Goal: Check status: Check status

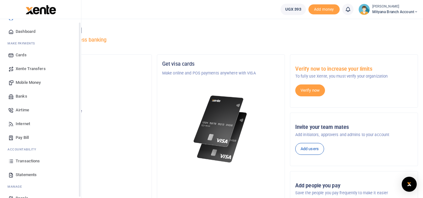
scroll to position [25, 0]
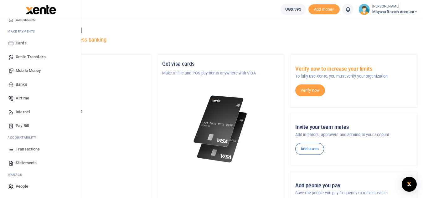
click at [30, 149] on span "Transactions" at bounding box center [28, 149] width 24 height 6
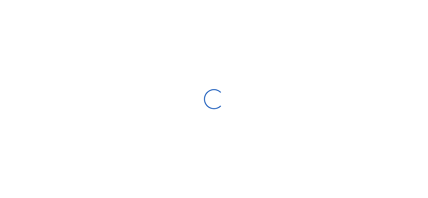
select select
type input "[DATE] - [DATE]"
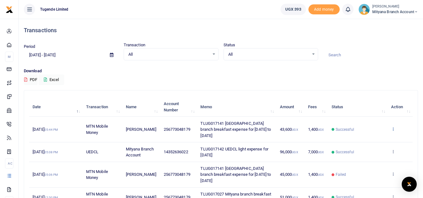
click at [394, 127] on icon at bounding box center [393, 129] width 4 height 4
click at [371, 138] on link "View details" at bounding box center [369, 136] width 49 height 9
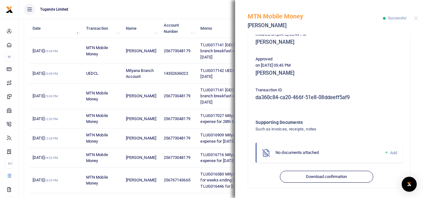
scroll to position [125, 0]
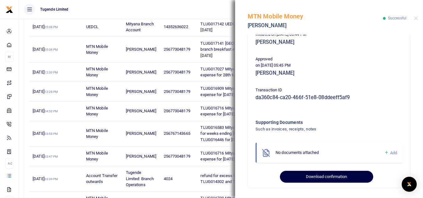
click at [320, 175] on button "Download confirmation" at bounding box center [326, 177] width 93 height 12
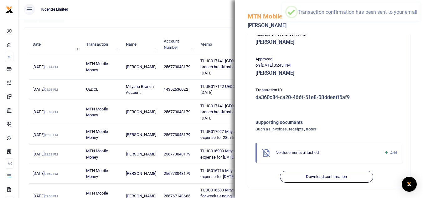
scroll to position [31, 0]
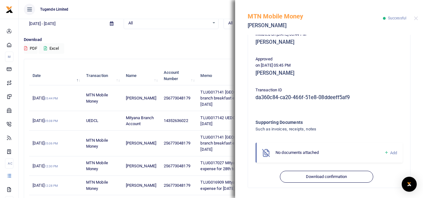
click at [418, 18] on div "MTN Mobile Money [PERSON_NAME] Successful" at bounding box center [329, 17] width 188 height 35
click at [415, 17] on button "Close" at bounding box center [416, 18] width 4 height 4
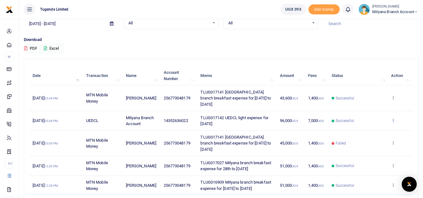
click at [395, 118] on icon at bounding box center [393, 120] width 4 height 4
click at [365, 125] on link "View details" at bounding box center [369, 125] width 49 height 9
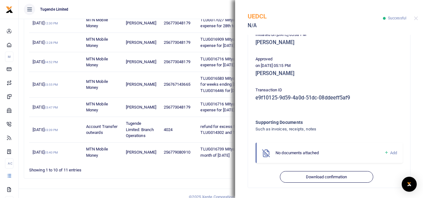
scroll to position [175, 0]
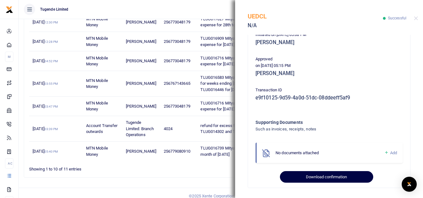
click at [328, 178] on button "Download confirmation" at bounding box center [326, 177] width 93 height 12
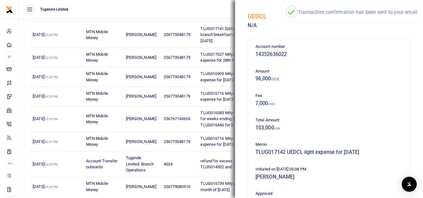
scroll to position [50, 0]
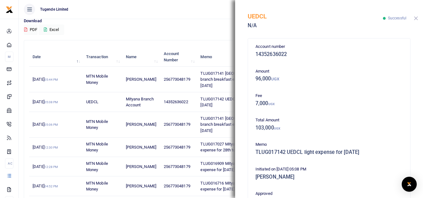
click at [415, 18] on button "Close" at bounding box center [416, 18] width 4 height 4
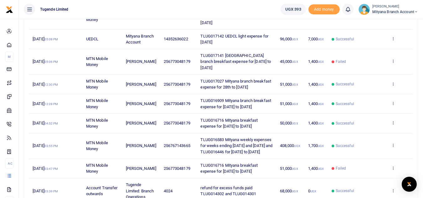
scroll to position [113, 0]
